Goal: Task Accomplishment & Management: Use online tool/utility

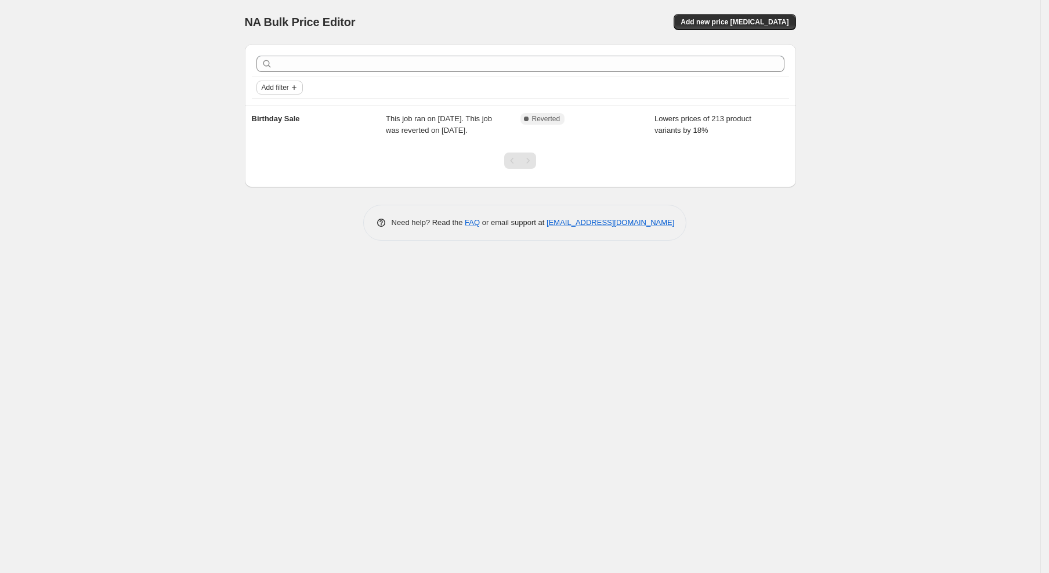
click at [288, 85] on span "Add filter" at bounding box center [275, 87] width 27 height 9
click at [739, 23] on span "Add new price [MEDICAL_DATA]" at bounding box center [734, 21] width 108 height 9
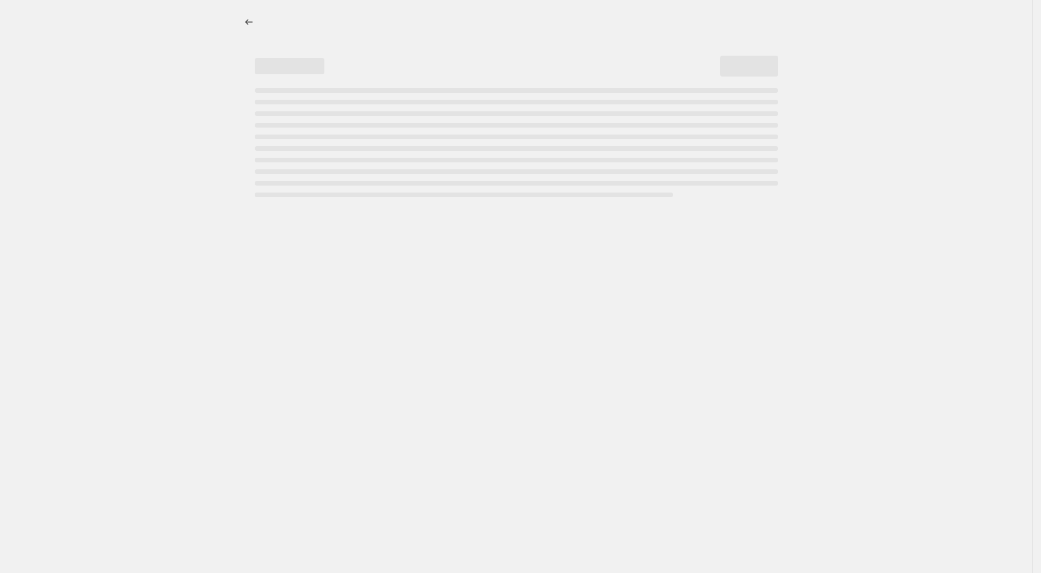
select select "percentage"
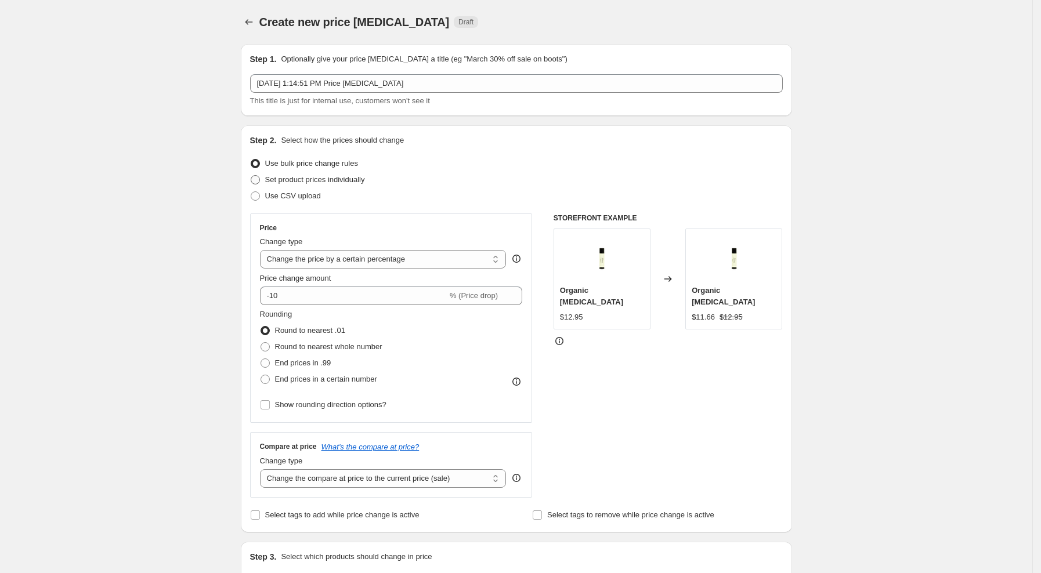
click at [322, 182] on span "Set product prices individually" at bounding box center [315, 179] width 100 height 9
click at [251, 176] on input "Set product prices individually" at bounding box center [251, 175] width 1 height 1
radio input "true"
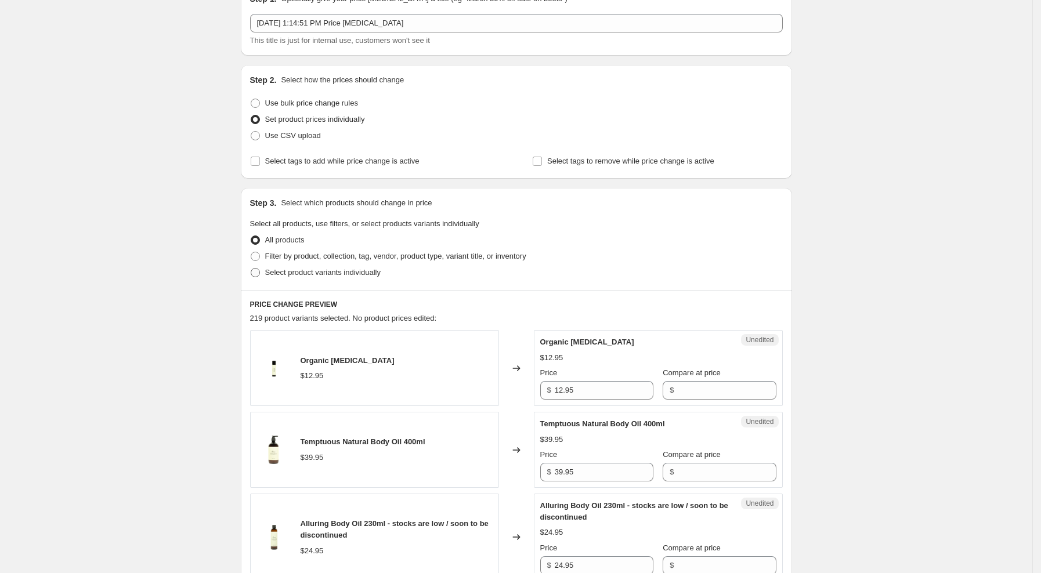
scroll to position [77, 0]
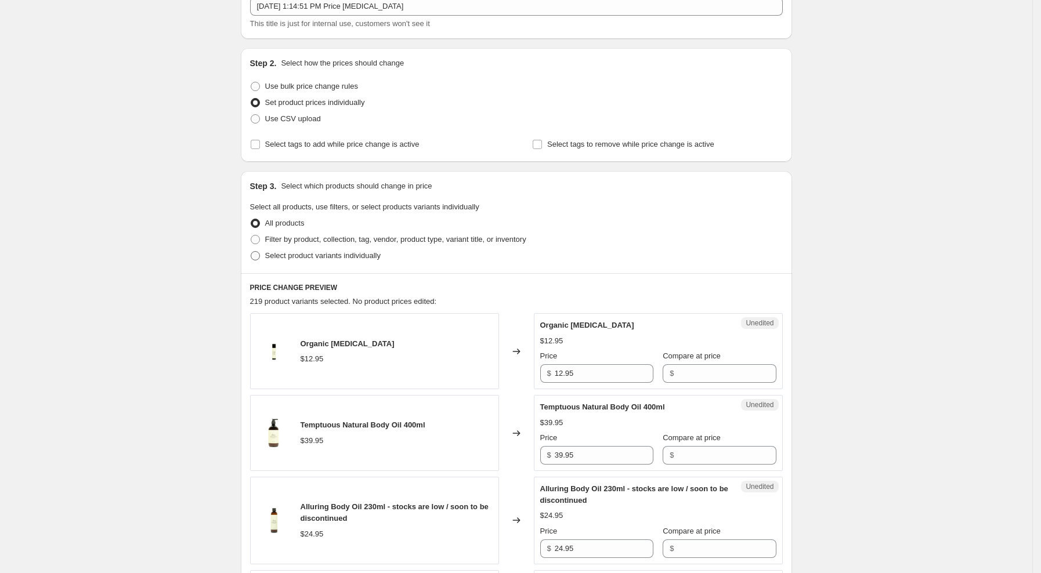
click at [282, 252] on span "Select product variants individually" at bounding box center [322, 255] width 115 height 9
click at [251, 252] on input "Select product variants individually" at bounding box center [251, 251] width 1 height 1
radio input "true"
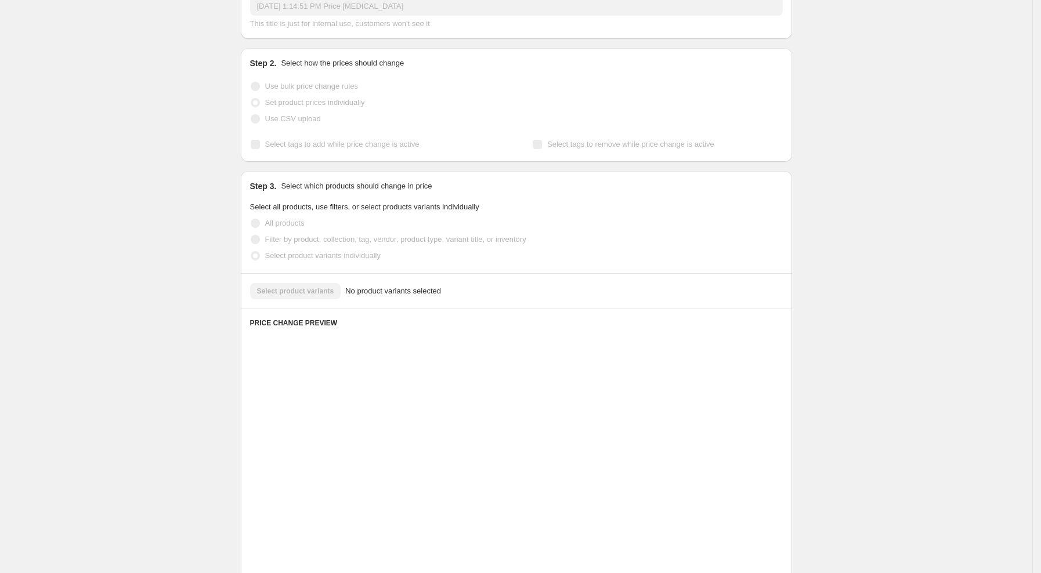
scroll to position [35, 0]
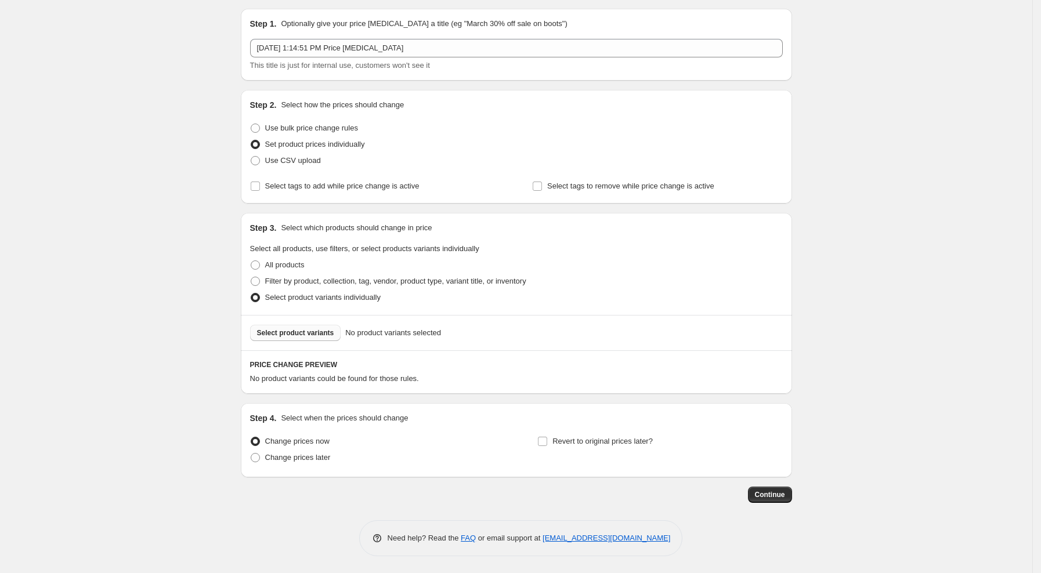
click at [310, 330] on span "Select product variants" at bounding box center [295, 332] width 77 height 9
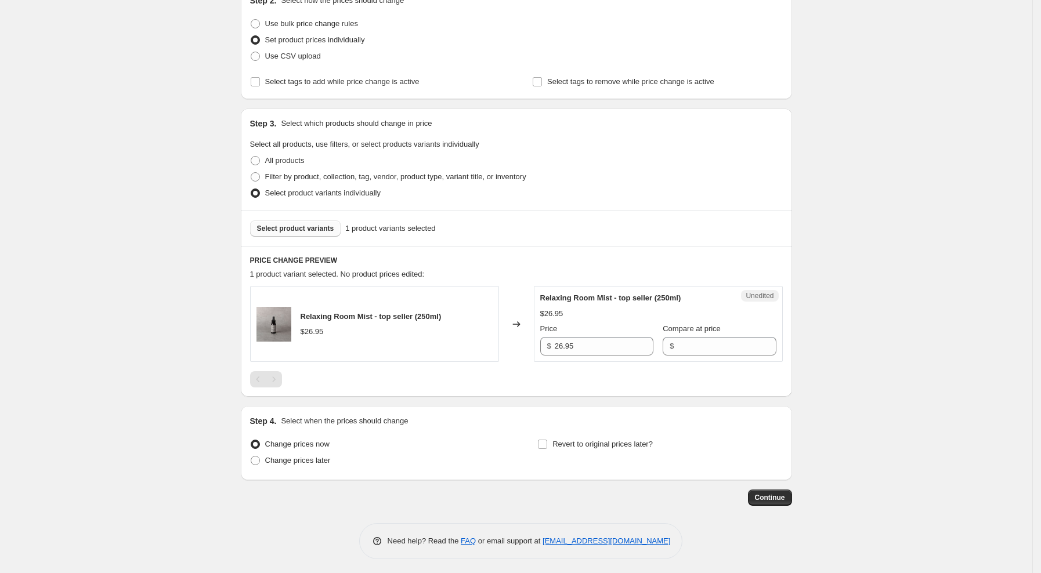
scroll to position [143, 0]
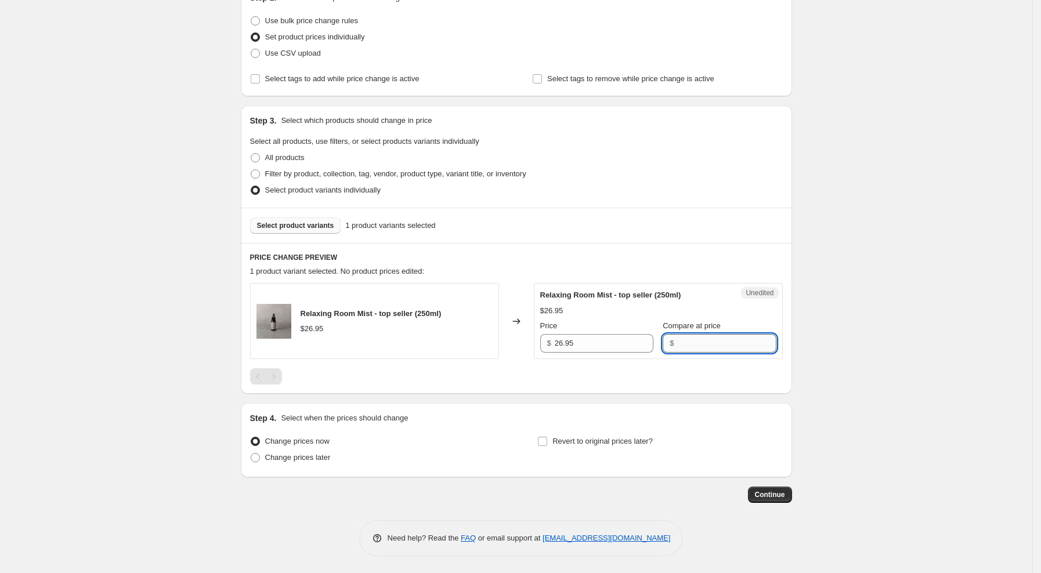
click at [708, 347] on input "Compare at price" at bounding box center [726, 343] width 99 height 19
click at [465, 376] on div "Relaxing Room Mist - top seller (250ml) $26.95 Changed to Unedited Relaxing Roo…" at bounding box center [516, 334] width 532 height 102
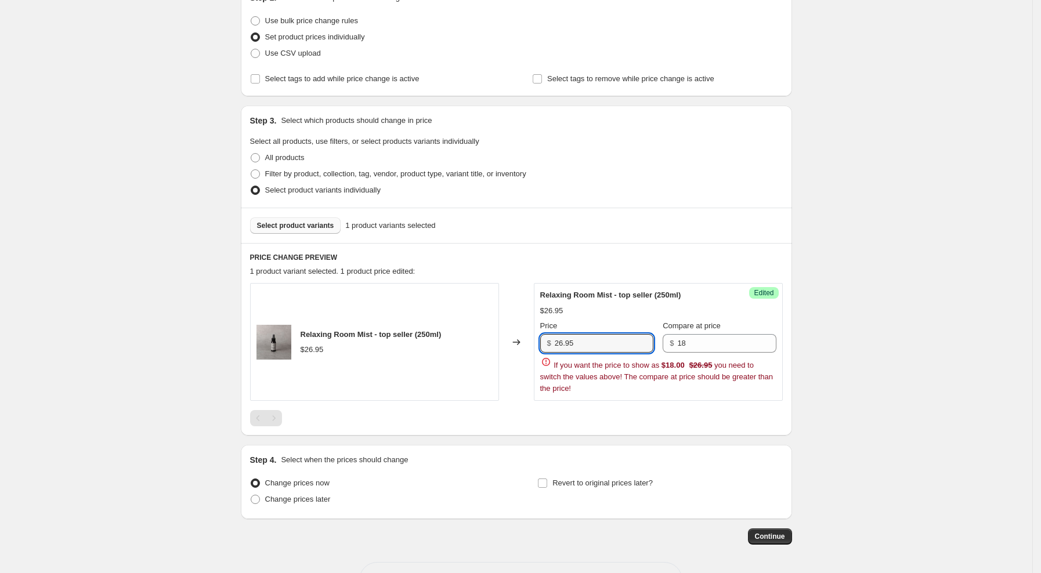
drag, startPoint x: 606, startPoint y: 345, endPoint x: 502, endPoint y: 328, distance: 104.5
click at [502, 328] on div "Relaxing Room Mist - top seller (250ml) $26.95 Changed to Success Edited Relaxi…" at bounding box center [516, 342] width 532 height 118
drag, startPoint x: 729, startPoint y: 339, endPoint x: 590, endPoint y: 328, distance: 138.5
click at [590, 328] on div "Price $ 26.95 Compare at price $ 18" at bounding box center [658, 336] width 236 height 32
paste input "26.95"
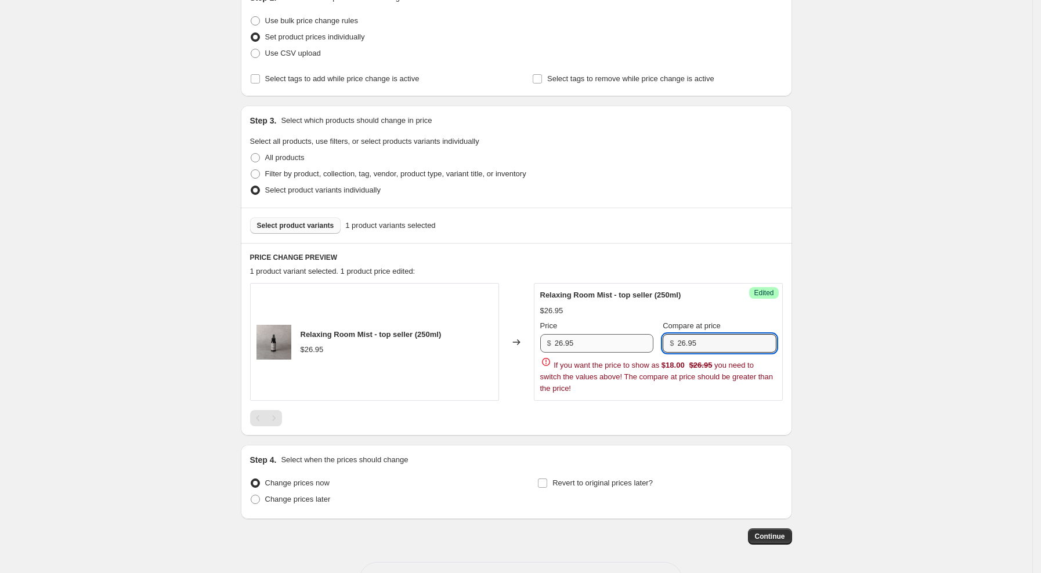
type input "26.95"
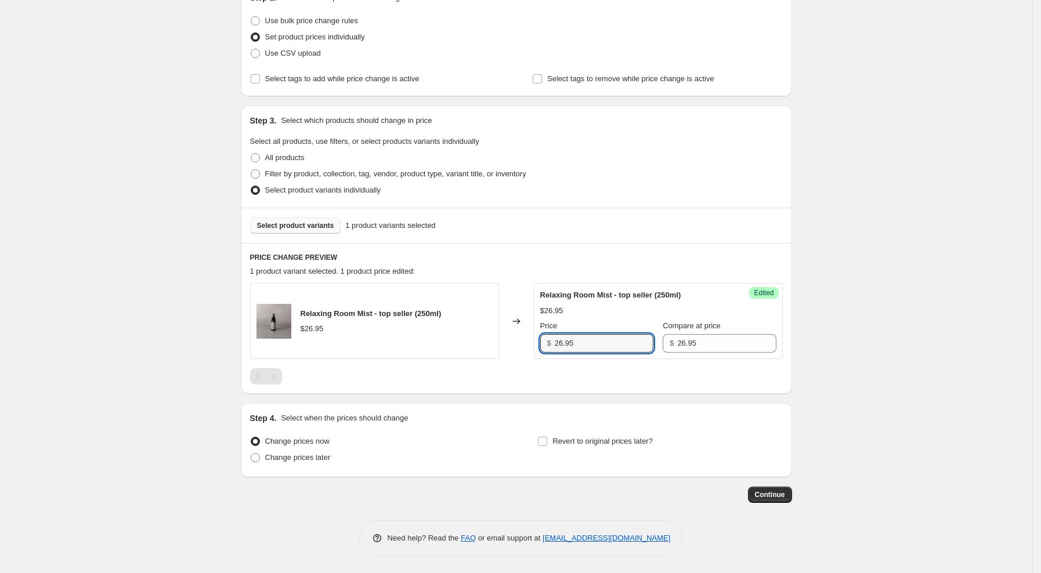
drag, startPoint x: 587, startPoint y: 341, endPoint x: 481, endPoint y: 330, distance: 106.1
click at [481, 330] on div "Relaxing Room Mist - top seller (250ml) $26.95 Changed to Success Edited Relaxi…" at bounding box center [516, 321] width 532 height 76
type input "18"
click at [607, 370] on div at bounding box center [516, 376] width 532 height 16
click at [776, 496] on span "Continue" at bounding box center [770, 494] width 30 height 9
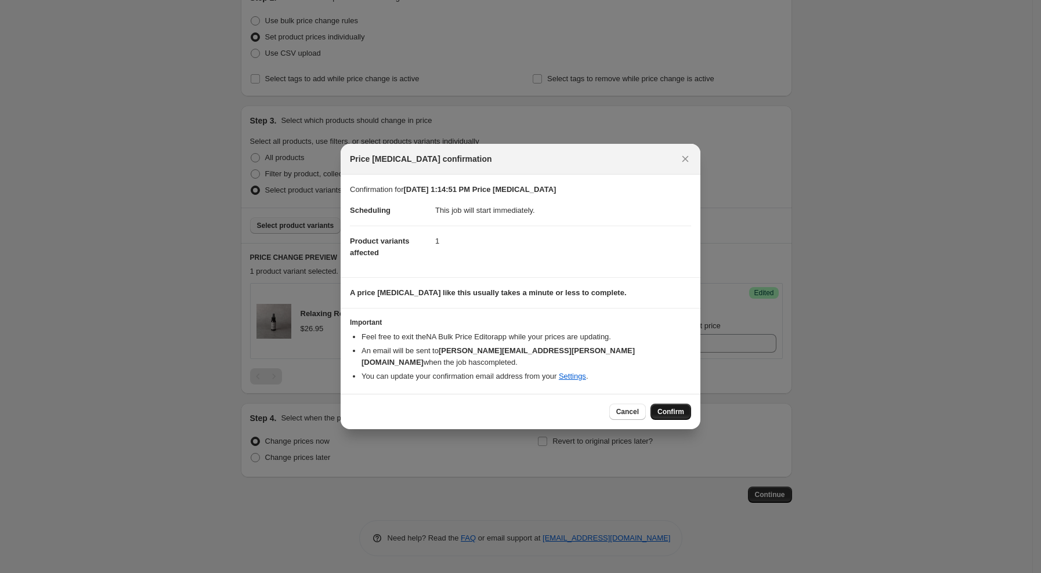
click at [666, 407] on span "Confirm" at bounding box center [670, 411] width 27 height 9
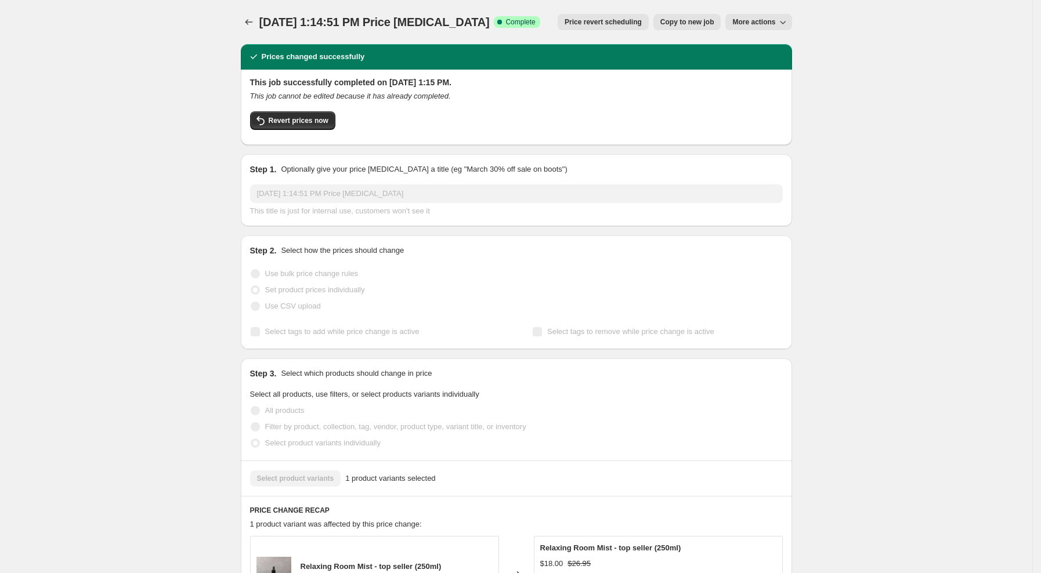
click at [762, 26] on span "More actions" at bounding box center [753, 21] width 43 height 9
click at [257, 20] on button "Price change jobs" at bounding box center [249, 22] width 16 height 16
